Goal: Task Accomplishment & Management: Manage account settings

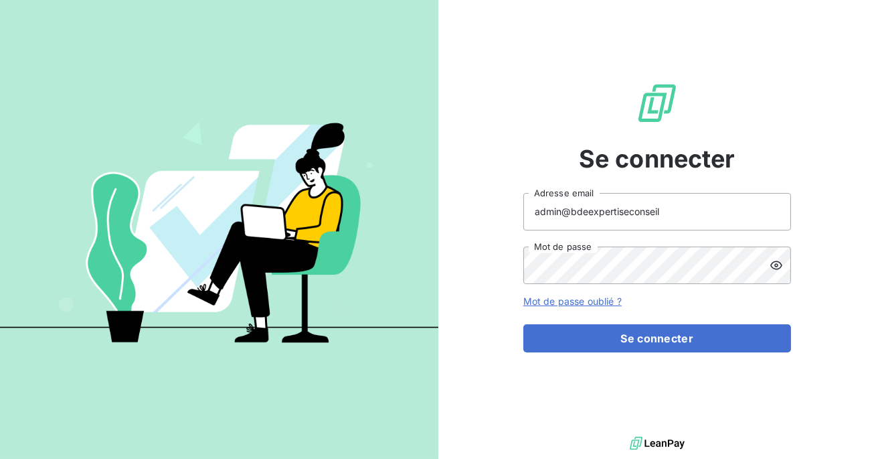
click at [659, 212] on input "admin@bdeexpertiseconseil" at bounding box center [658, 211] width 268 height 37
type input "admin@bexpert"
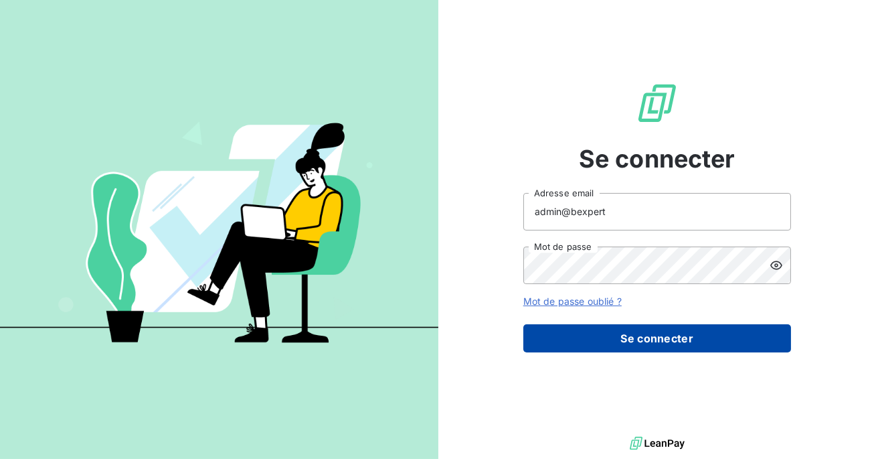
click at [635, 347] on button "Se connecter" at bounding box center [658, 338] width 268 height 28
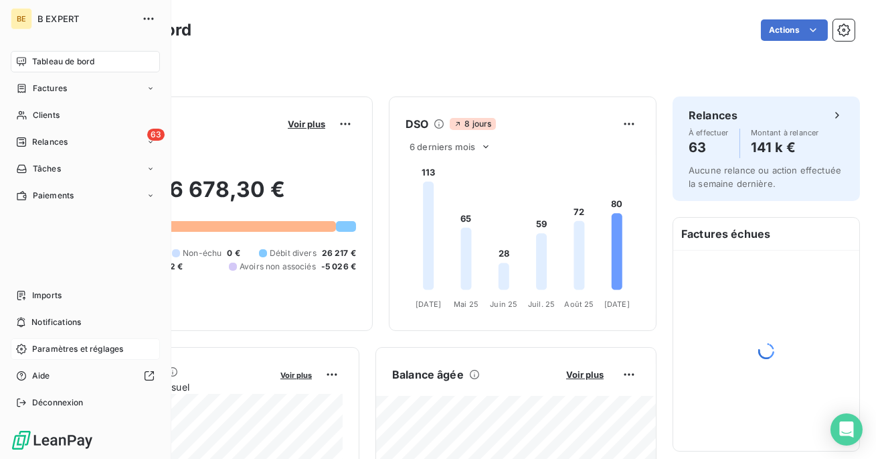
click at [58, 344] on span "Paramètres et réglages" at bounding box center [77, 349] width 91 height 12
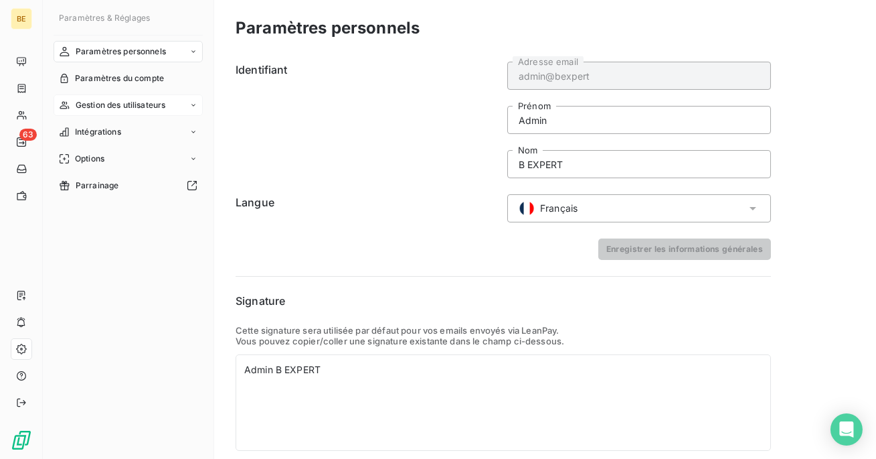
click at [96, 105] on span "Gestion des utilisateurs" at bounding box center [121, 105] width 90 height 12
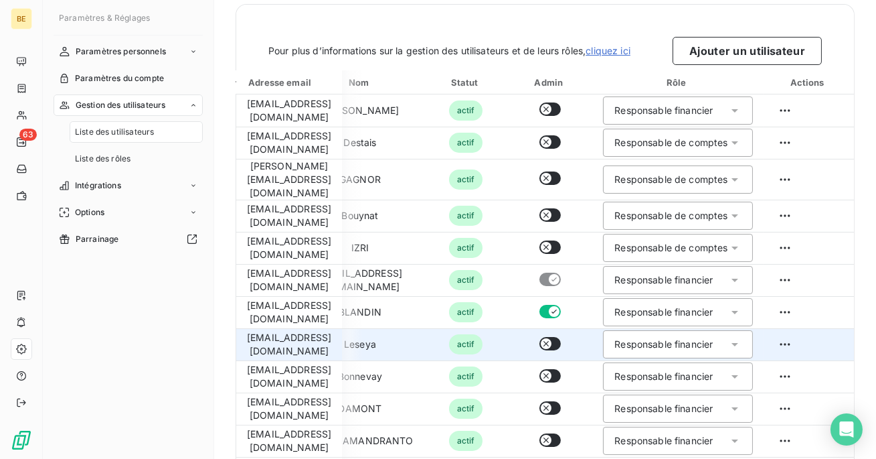
scroll to position [0, 159]
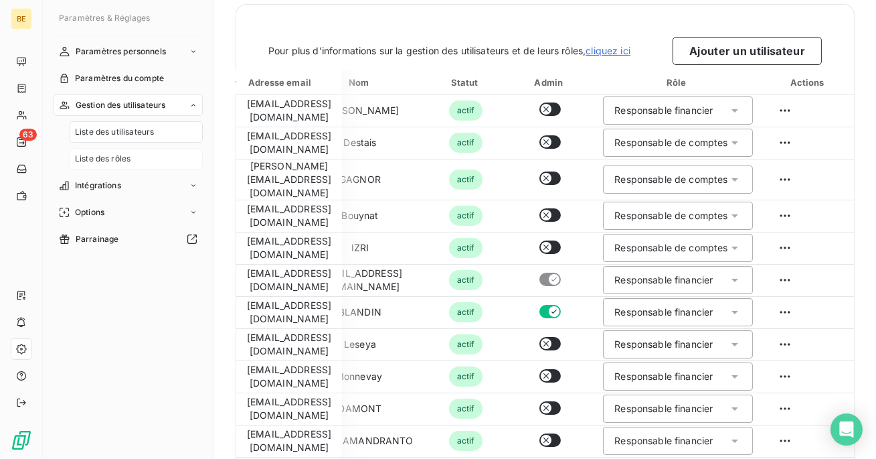
click at [145, 150] on div "Liste des rôles" at bounding box center [136, 158] width 133 height 21
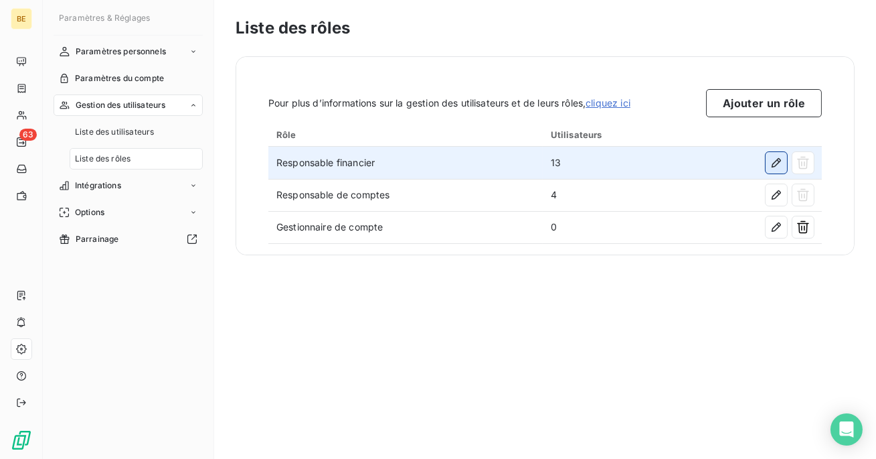
click at [773, 162] on icon "button" at bounding box center [776, 162] width 13 height 13
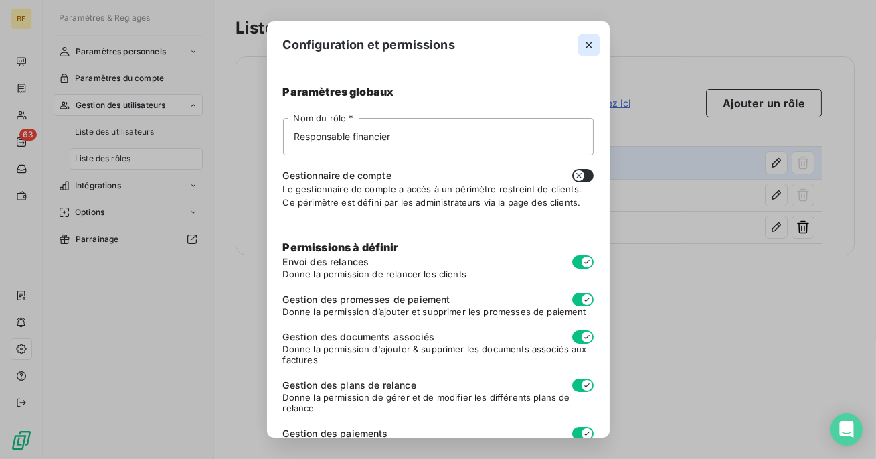
click at [579, 40] on button "button" at bounding box center [588, 44] width 21 height 21
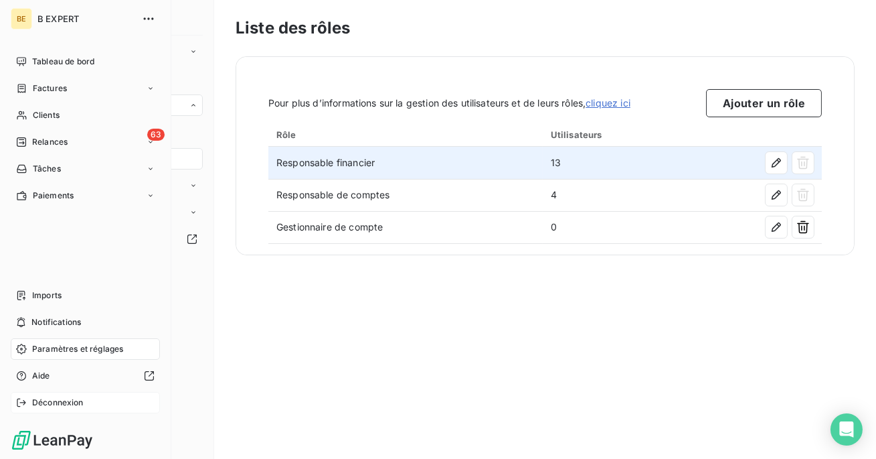
click at [48, 397] on span "Déconnexion" at bounding box center [58, 402] width 52 height 12
